Goal: Task Accomplishment & Management: Use online tool/utility

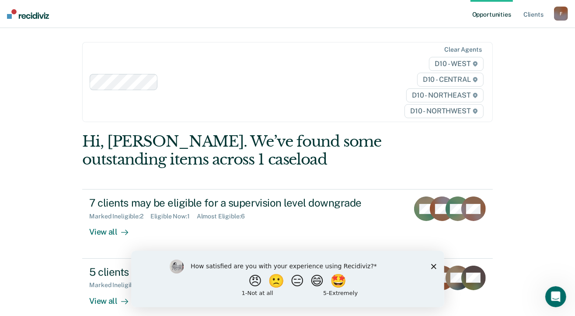
click at [432, 266] on icon "Close survey" at bounding box center [433, 265] width 5 height 5
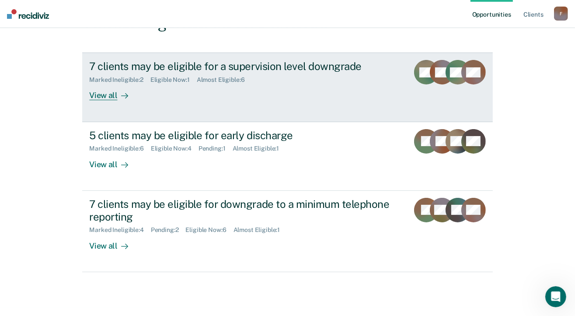
scroll to position [131, 0]
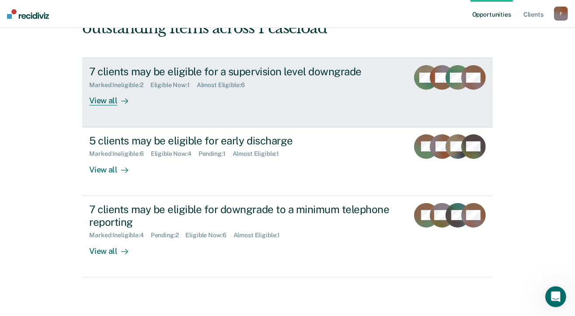
click at [119, 106] on div "View all" at bounding box center [113, 97] width 49 height 17
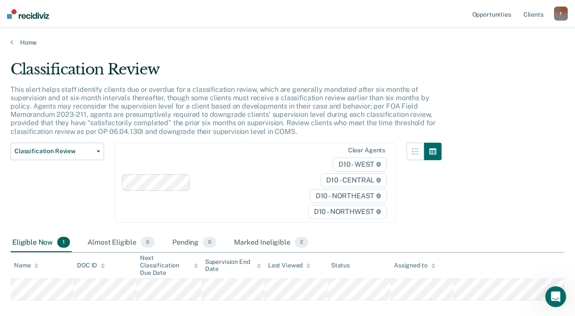
click at [11, 46] on div "Home" at bounding box center [287, 37] width 575 height 18
click at [29, 46] on link "Home" at bounding box center [288, 43] width 554 height 8
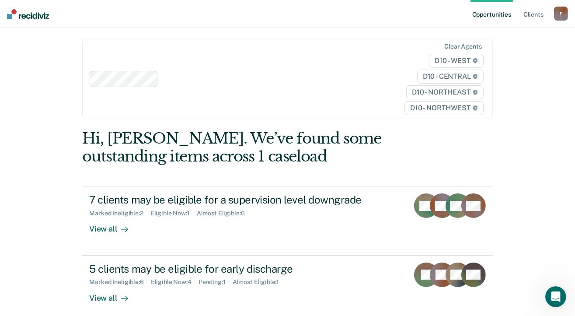
scroll to position [175, 0]
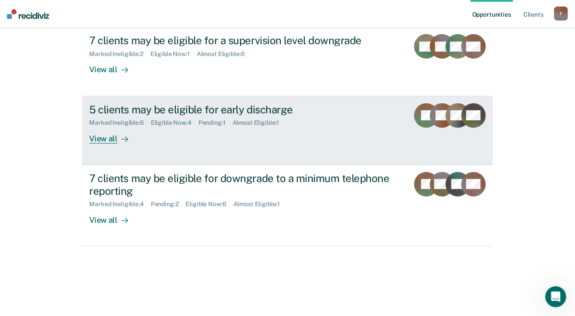
click at [89, 165] on link "5 clients may be eligible for early discharge Marked Ineligible : 6 Eligible No…" at bounding box center [287, 130] width 410 height 69
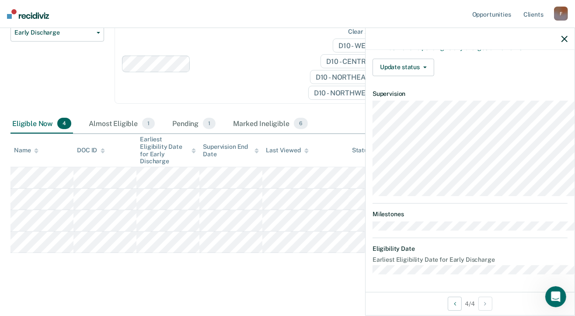
scroll to position [250, 0]
click at [424, 68] on icon "button" at bounding box center [426, 68] width 4 height 2
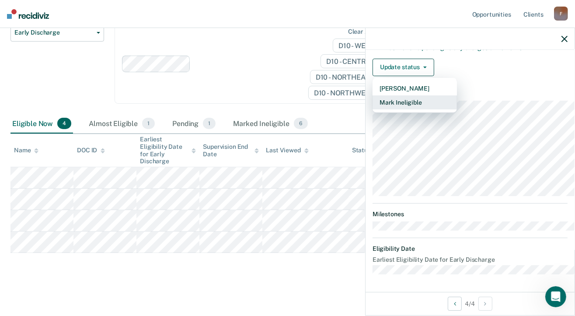
click at [373, 109] on button "Mark Ineligible" at bounding box center [415, 102] width 84 height 14
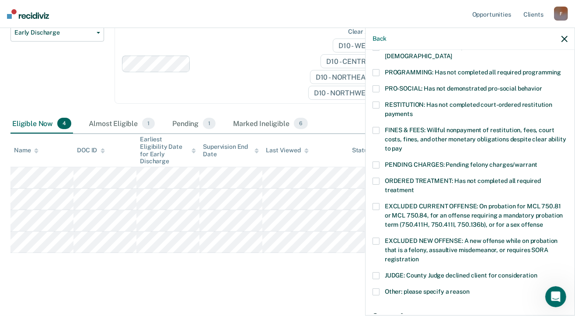
scroll to position [175, 0]
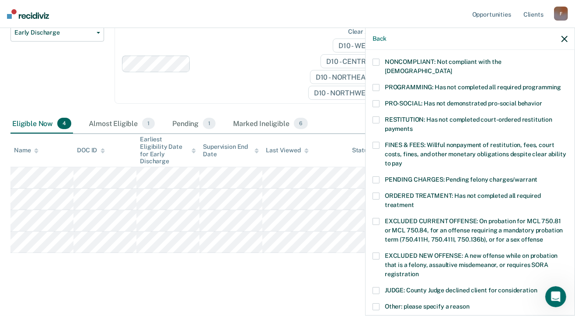
click at [373, 149] on span at bounding box center [376, 145] width 7 height 7
click at [403, 160] on input "FINES & FEES: Willful nonpayment of restitution, fees, court costs, fines, and …" at bounding box center [403, 160] width 0 height 0
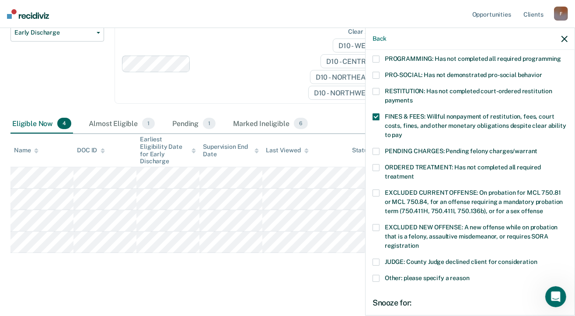
scroll to position [219, 0]
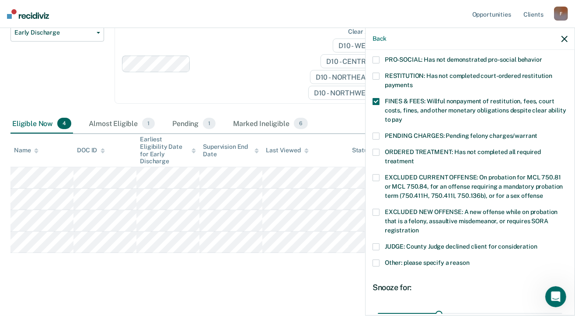
click at [373, 47] on span at bounding box center [376, 43] width 7 height 7
click at [561, 40] on input "PROGRAMMING: Has not completed all required programming" at bounding box center [561, 40] width 0 height 0
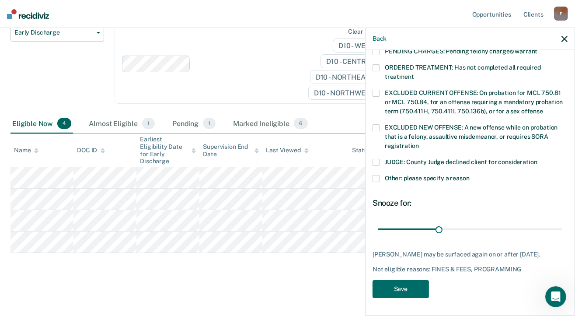
scroll to position [396, 0]
drag, startPoint x: 401, startPoint y: 203, endPoint x: 585, endPoint y: 198, distance: 183.4
type input "90"
click at [563, 221] on input "range" at bounding box center [470, 228] width 185 height 15
click at [373, 283] on button "Save" at bounding box center [401, 289] width 56 height 18
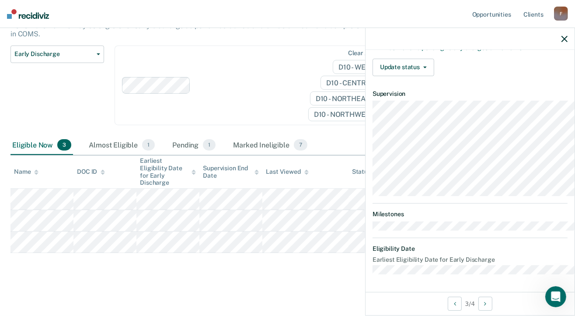
scroll to position [65, 0]
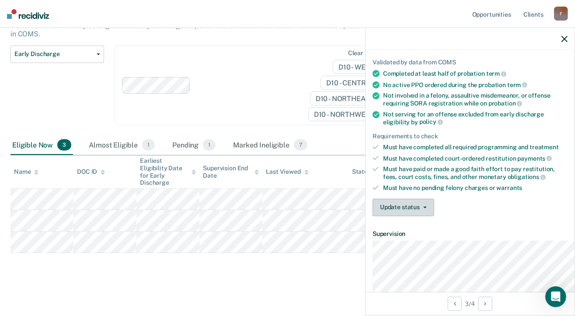
click at [384, 216] on button "Update status" at bounding box center [404, 208] width 62 height 18
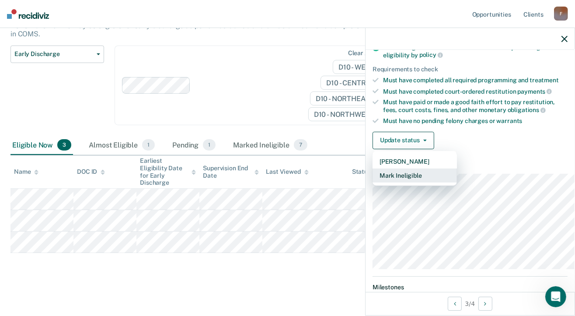
scroll to position [242, 0]
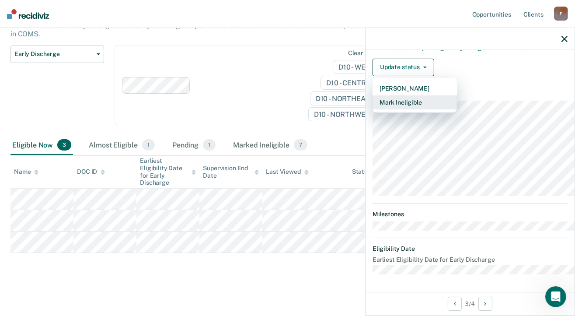
click at [373, 109] on button "Mark Ineligible" at bounding box center [415, 102] width 84 height 14
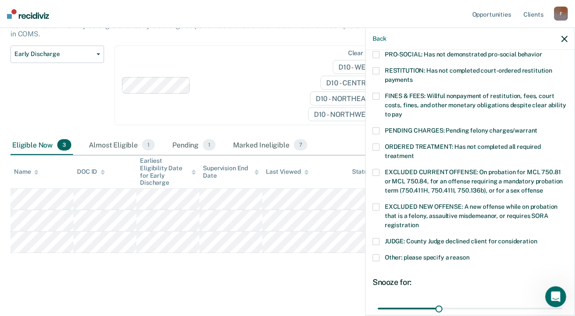
scroll to position [198, 0]
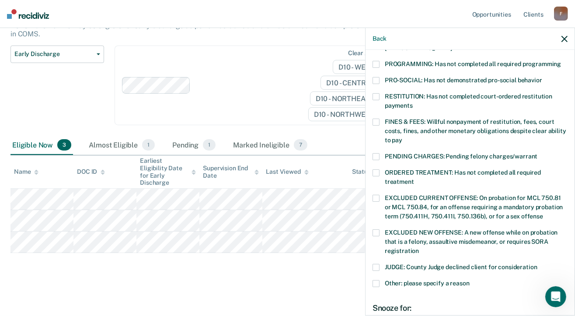
click at [373, 68] on span at bounding box center [376, 64] width 7 height 7
click at [561, 61] on input "PROGRAMMING: Has not completed all required programming" at bounding box center [561, 61] width 0 height 0
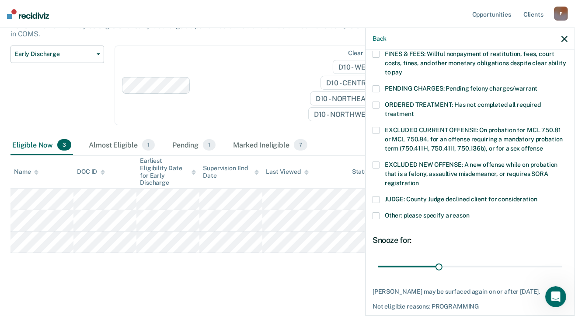
scroll to position [387, 0]
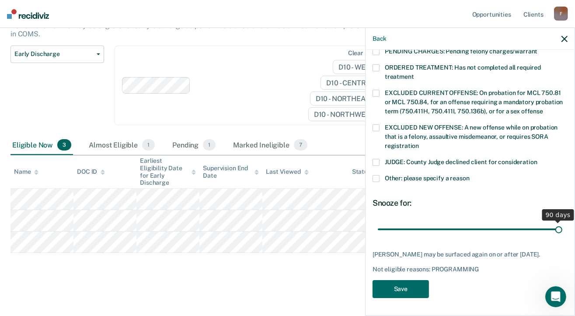
drag, startPoint x: 403, startPoint y: 210, endPoint x: 585, endPoint y: 208, distance: 181.2
type input "90"
click at [563, 221] on input "range" at bounding box center [470, 228] width 185 height 15
click at [373, 284] on button "Save" at bounding box center [401, 289] width 56 height 18
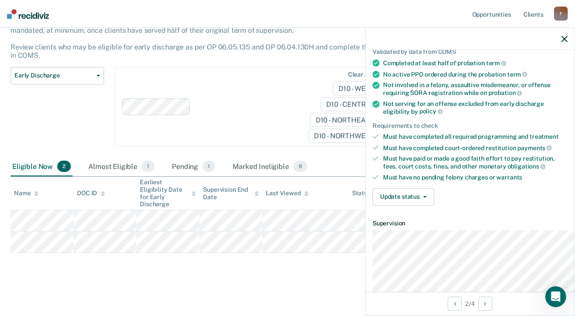
scroll to position [219, 0]
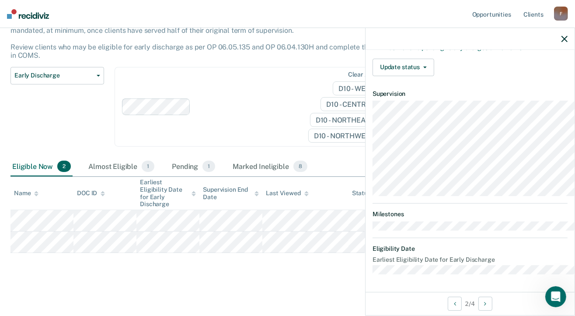
click at [373, 76] on button "Update status" at bounding box center [404, 68] width 62 height 18
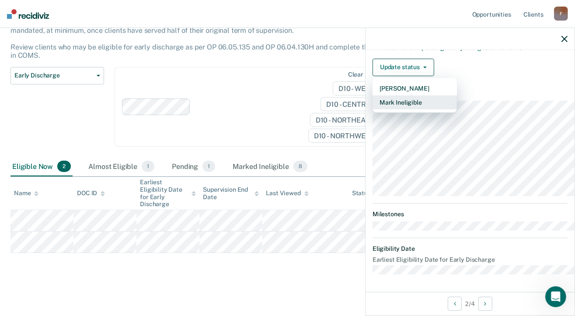
click at [373, 109] on button "Mark Ineligible" at bounding box center [415, 102] width 84 height 14
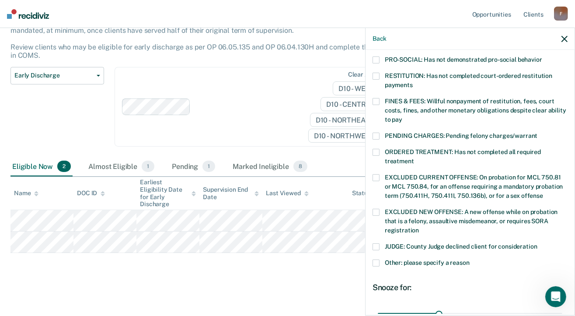
click at [373, 80] on span at bounding box center [376, 76] width 7 height 7
click at [413, 82] on input "RESTITUTION: Has not completed court-ordered restitution payments" at bounding box center [413, 82] width 0 height 0
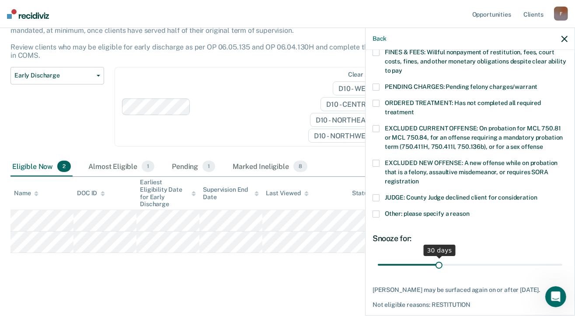
scroll to position [387, 0]
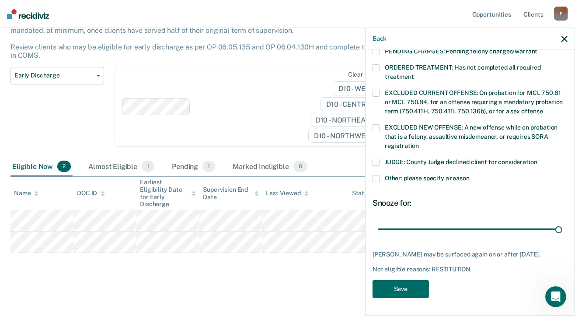
drag, startPoint x: 402, startPoint y: 214, endPoint x: 536, endPoint y: 230, distance: 134.8
type input "90"
click at [563, 221] on input "range" at bounding box center [470, 228] width 185 height 15
click at [373, 280] on button "Save" at bounding box center [401, 289] width 56 height 18
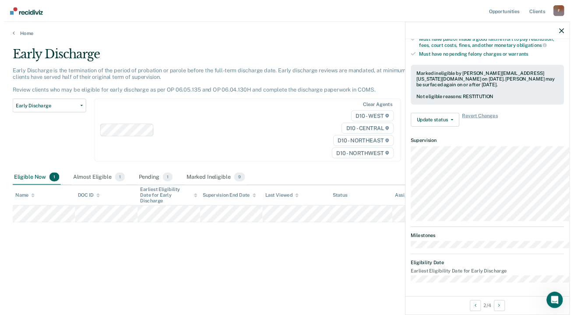
scroll to position [365, 0]
